Goal: Browse casually

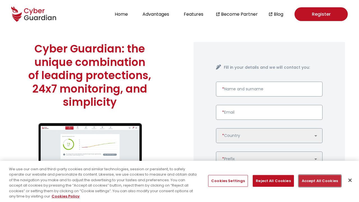
click at [317, 180] on button "Accept All Cookies" at bounding box center [319, 181] width 42 height 12
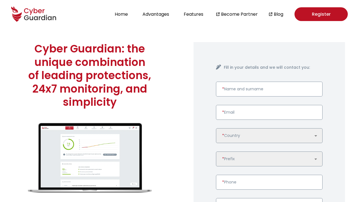
scroll to position [1441, 0]
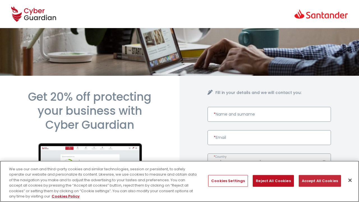
click at [317, 180] on button "Accept All Cookies" at bounding box center [319, 181] width 42 height 12
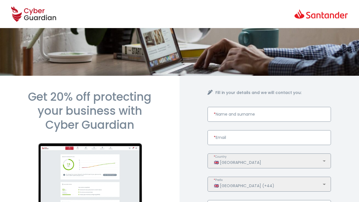
scroll to position [277, 0]
